Goal: Use online tool/utility: Utilize a website feature to perform a specific function

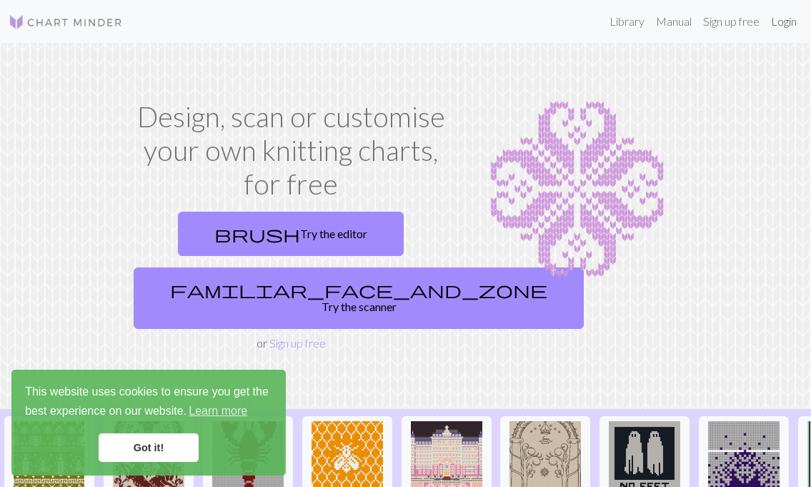
click at [791, 23] on link "Login" at bounding box center [783, 21] width 37 height 29
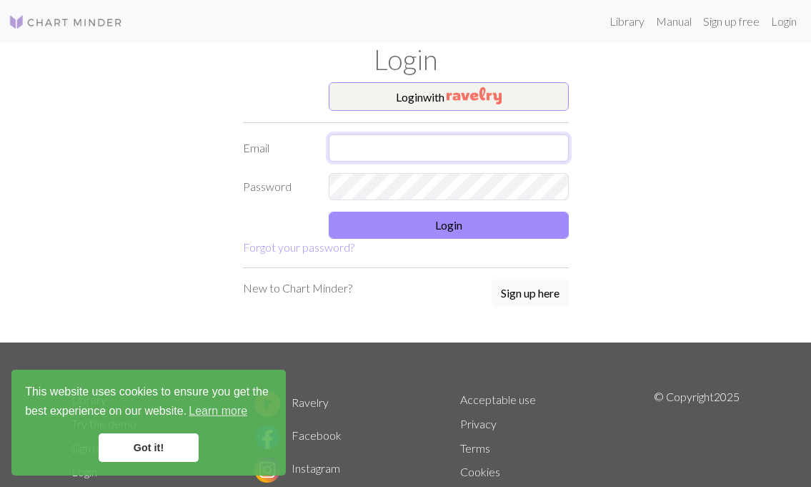
click at [370, 142] on input "text" at bounding box center [449, 147] width 240 height 27
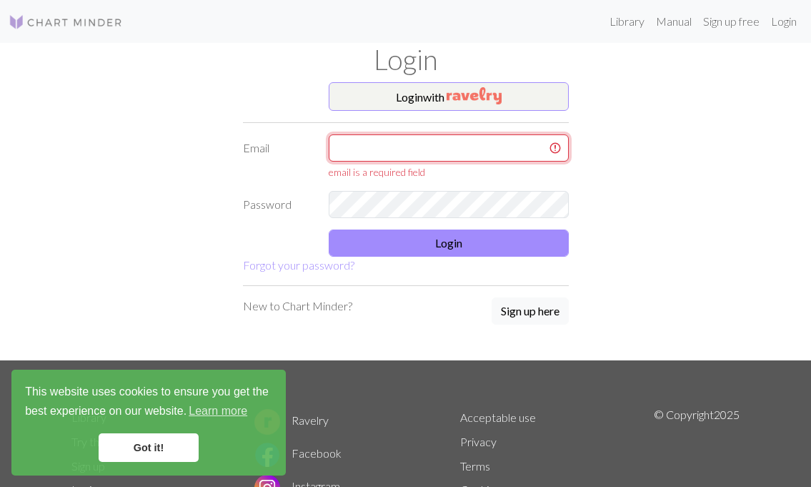
type input "[EMAIL_ADDRESS][DOMAIN_NAME]"
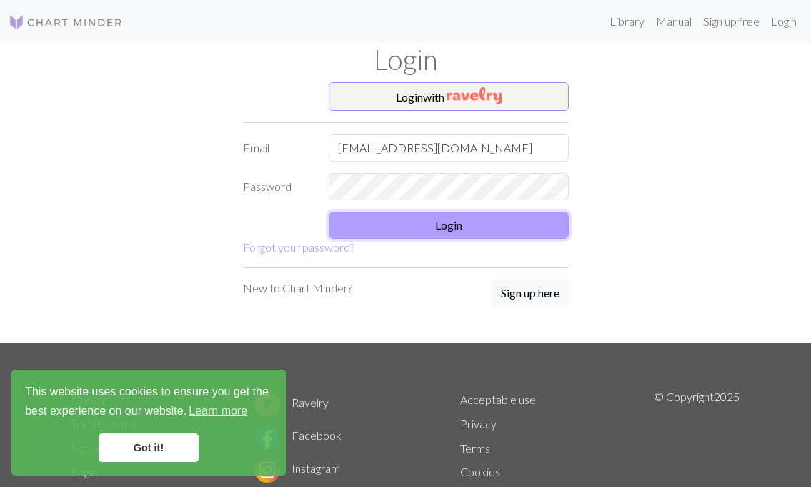
click at [507, 221] on button "Login" at bounding box center [449, 224] width 240 height 27
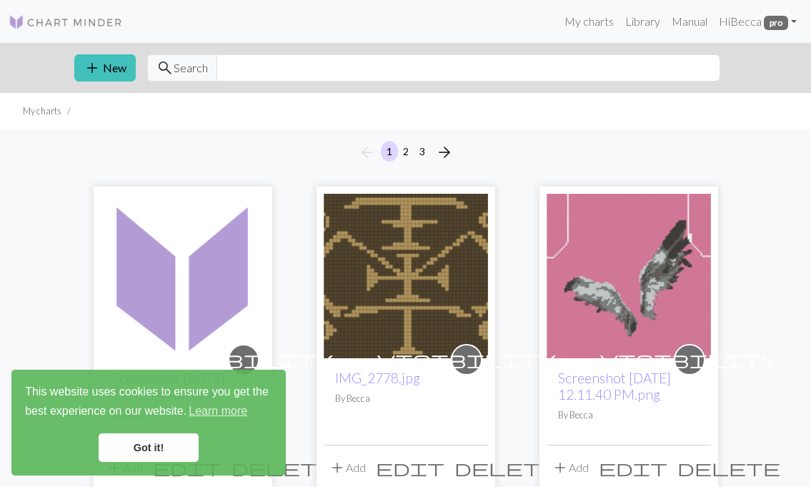
click at [159, 450] on link "Got it!" at bounding box center [149, 447] width 100 height 29
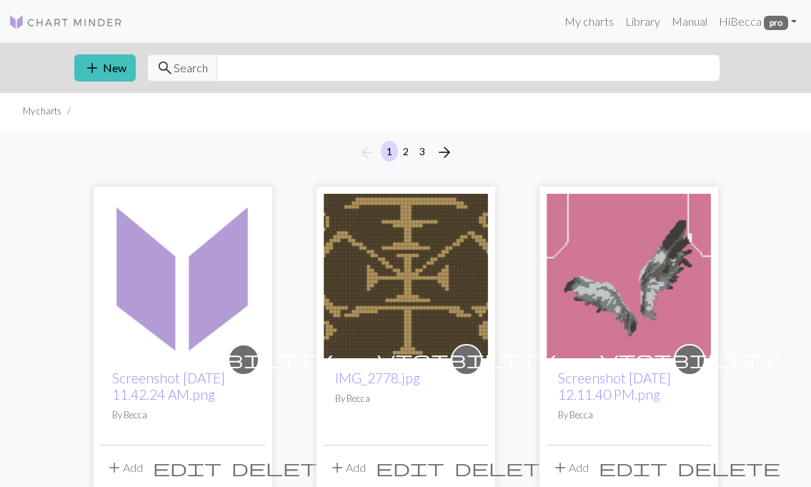
click at [168, 328] on img at bounding box center [183, 276] width 164 height 164
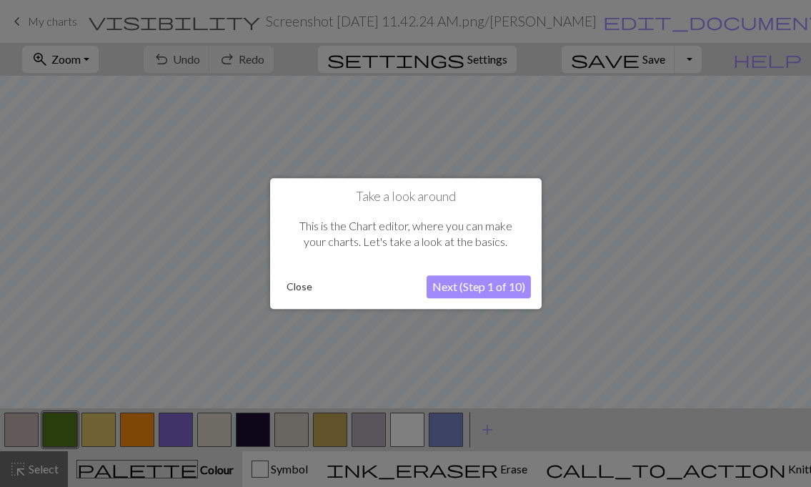
click at [484, 275] on button "Next (Step 1 of 10)" at bounding box center [479, 286] width 104 height 23
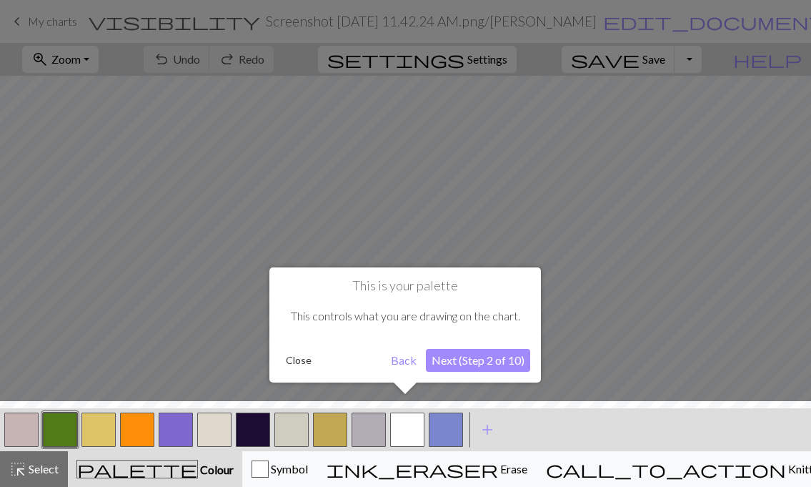
click at [482, 363] on button "Next (Step 2 of 10)" at bounding box center [478, 360] width 104 height 23
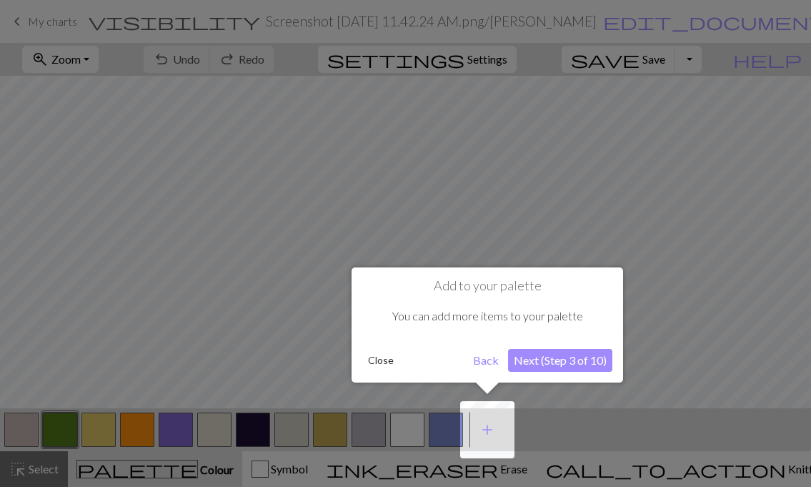
click at [577, 362] on button "Next (Step 3 of 10)" at bounding box center [560, 360] width 104 height 23
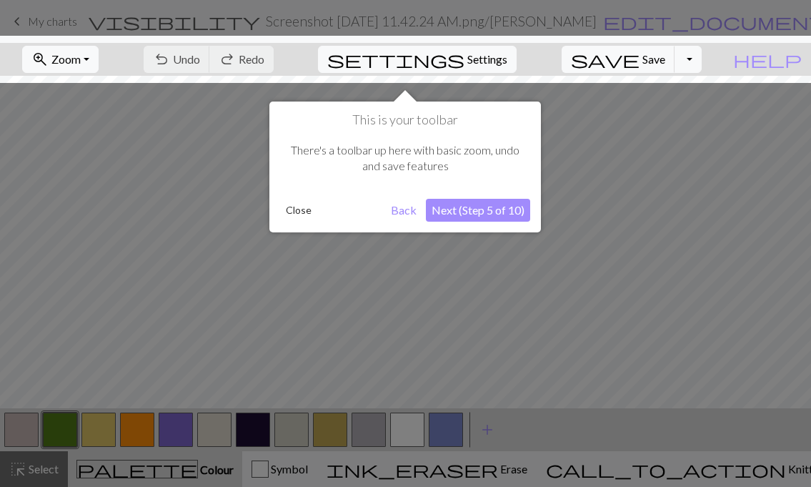
click at [497, 207] on button "Next (Step 5 of 10)" at bounding box center [478, 210] width 104 height 23
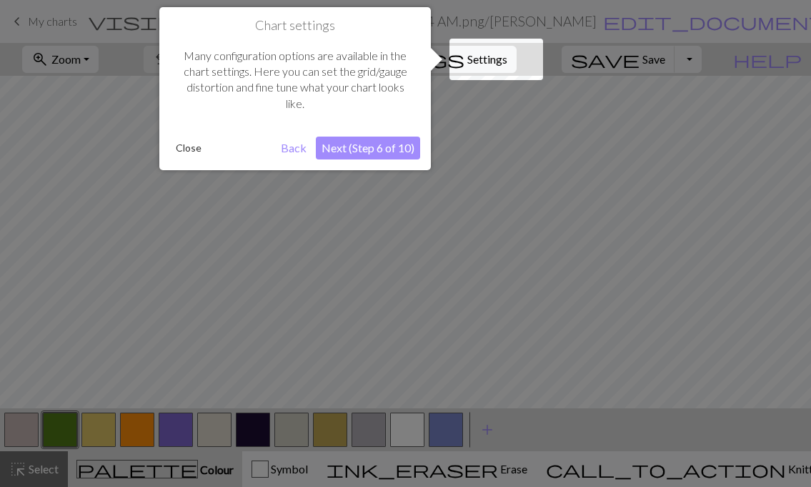
click at [197, 146] on button "Close" at bounding box center [188, 147] width 37 height 21
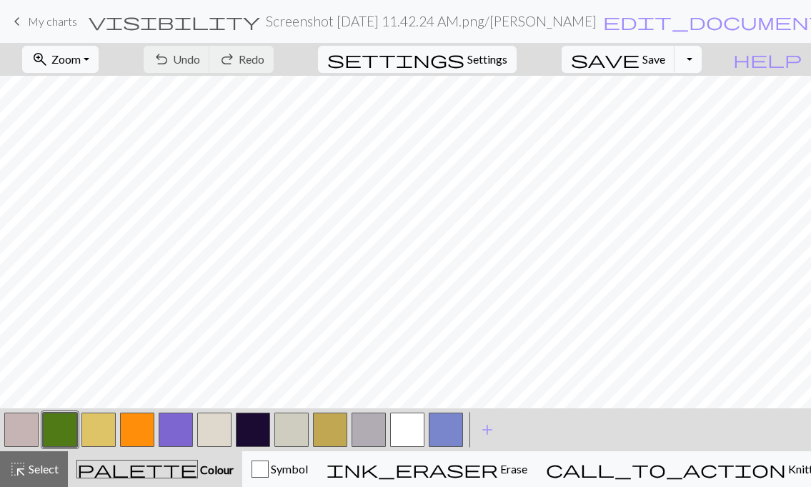
click at [702, 57] on button "Toggle Dropdown" at bounding box center [687, 59] width 27 height 27
click at [673, 111] on button "save_alt Download" at bounding box center [583, 113] width 236 height 23
click at [702, 59] on button "Toggle Dropdown" at bounding box center [687, 59] width 27 height 27
click at [669, 110] on button "save_alt Download" at bounding box center [583, 113] width 236 height 23
